Goal: Transaction & Acquisition: Purchase product/service

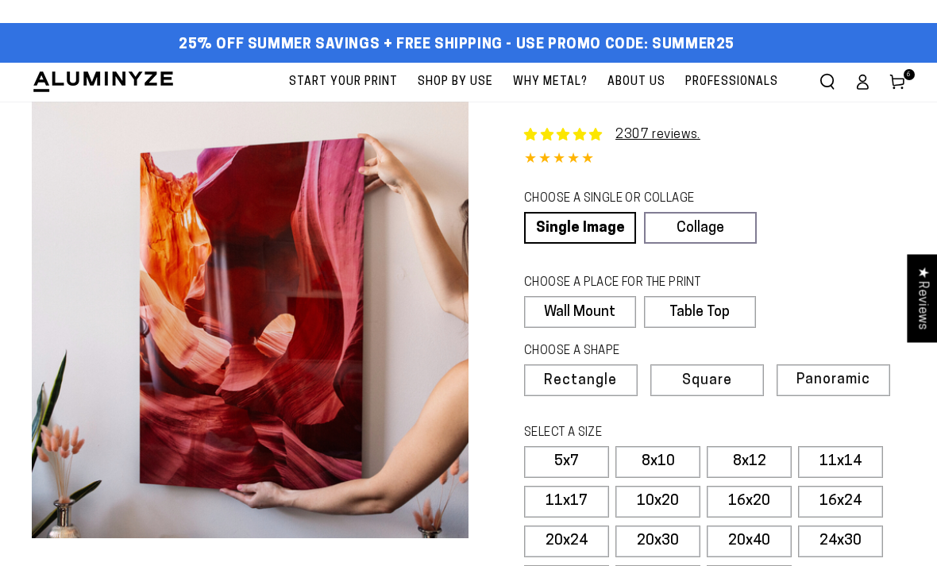
select select "**********"
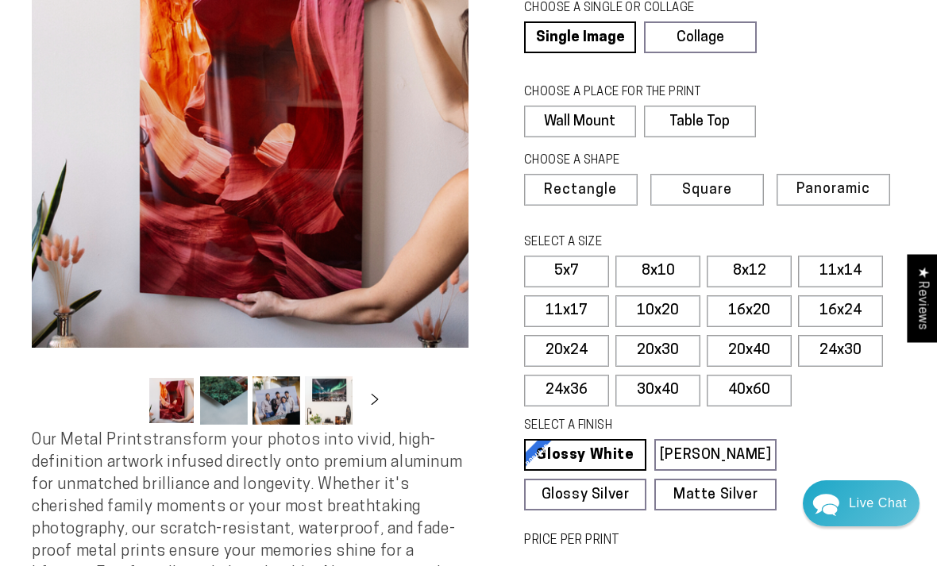
scroll to position [17, 0]
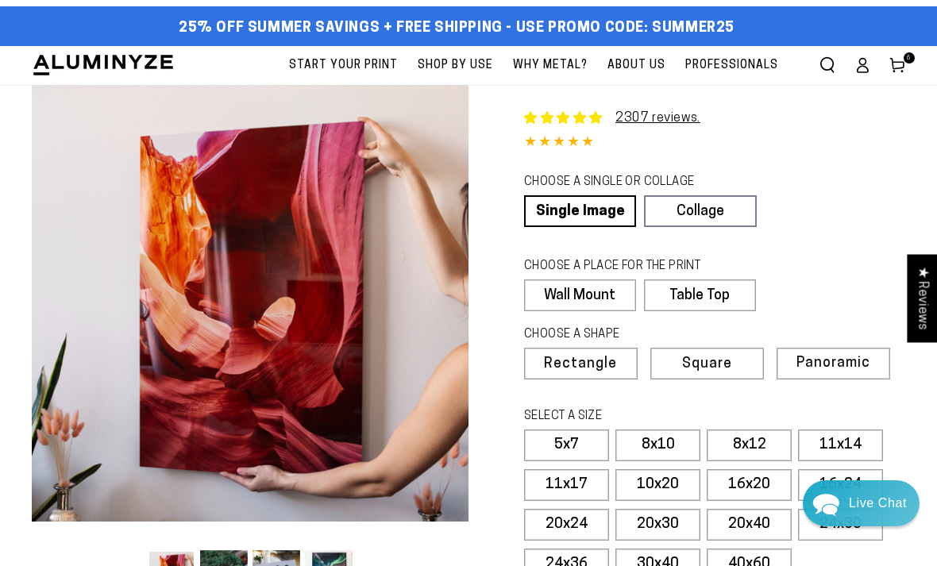
click at [907, 68] on link "Cart 6 6 items" at bounding box center [897, 65] width 35 height 35
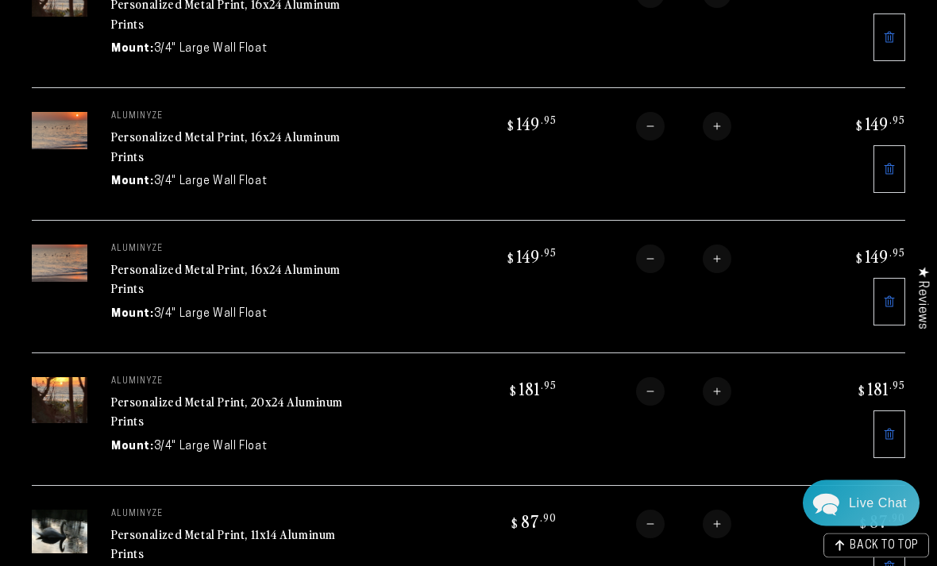
scroll to position [277, 0]
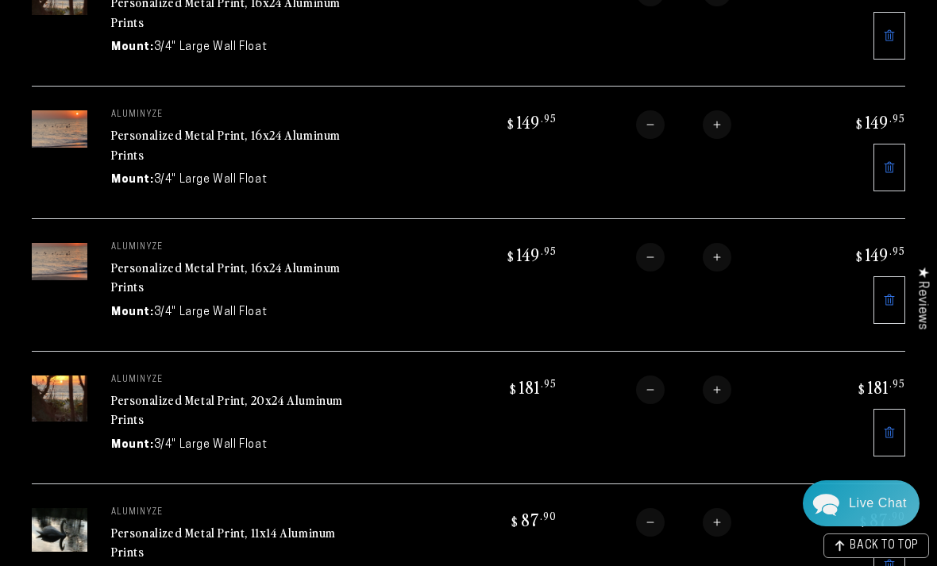
click at [882, 293] on link at bounding box center [890, 300] width 32 height 48
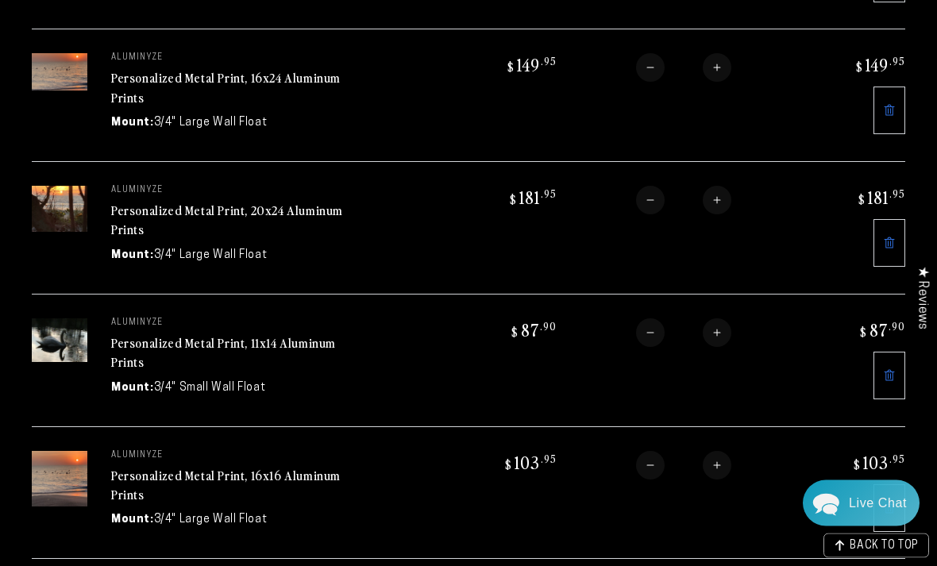
scroll to position [334, 0]
click at [887, 242] on icon at bounding box center [889, 243] width 13 height 13
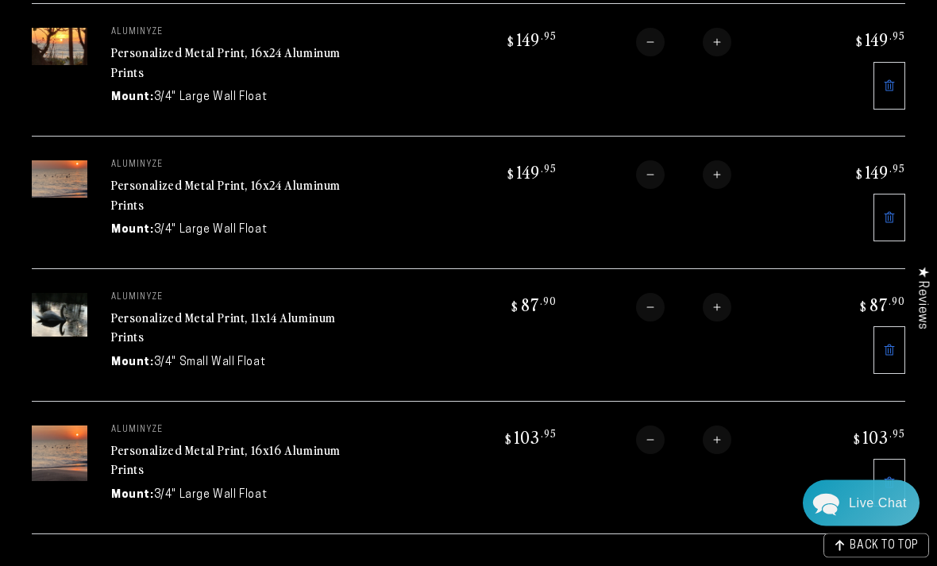
scroll to position [228, 0]
